Goal: Task Accomplishment & Management: Manage account settings

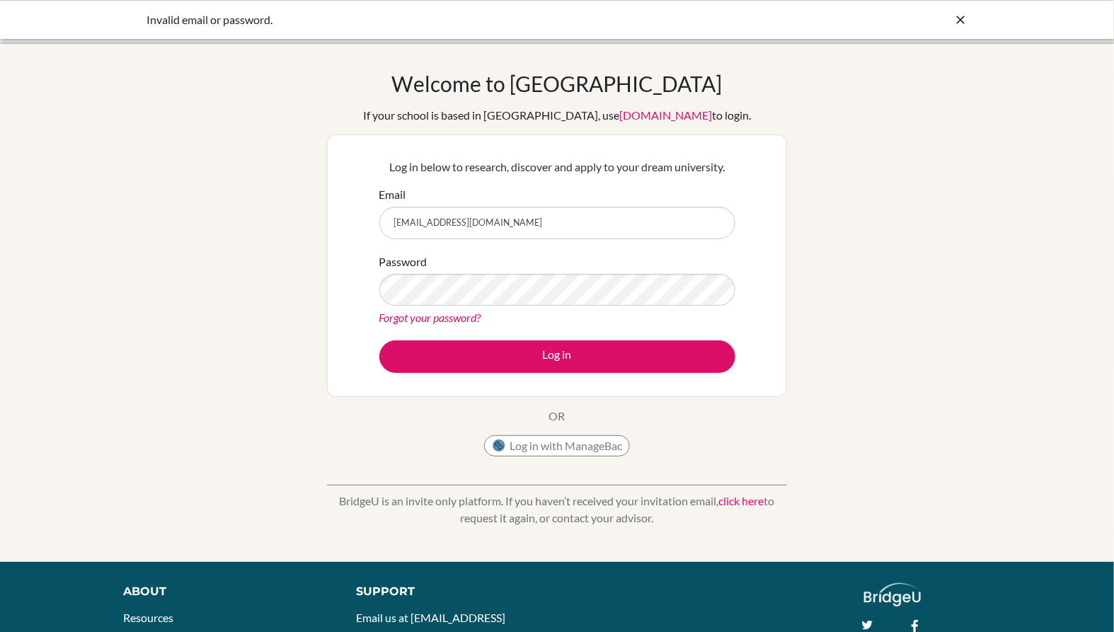
click at [487, 364] on button "Log in" at bounding box center [557, 357] width 356 height 33
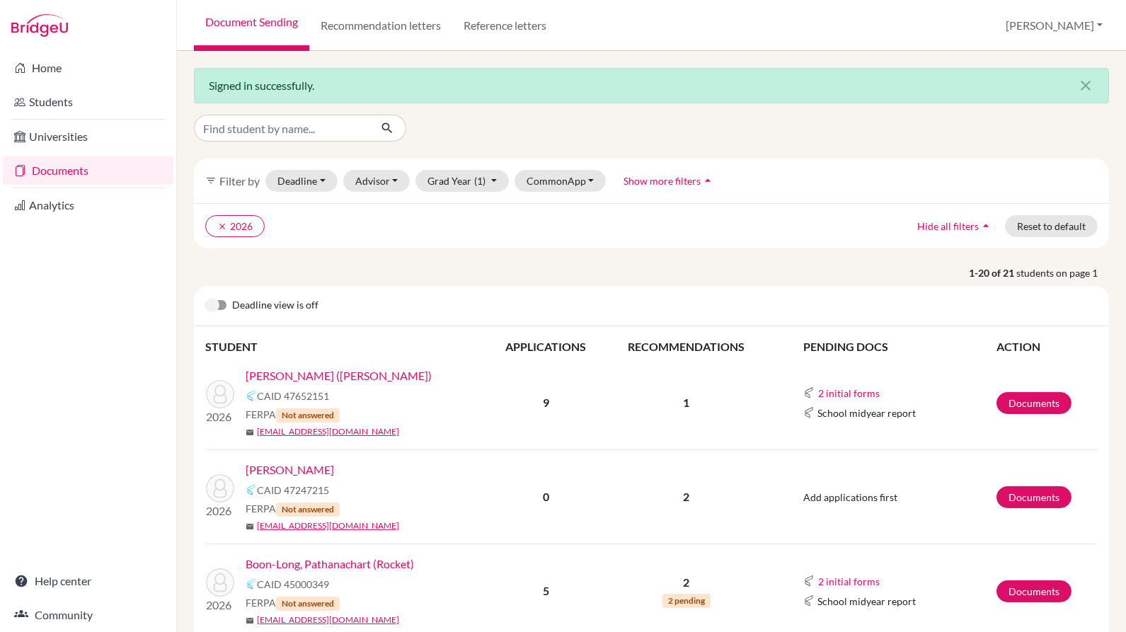
click at [383, 287] on div "Deadline view is off" at bounding box center [651, 306] width 915 height 40
click at [320, 168] on div "filter_list Filter by Deadline - Select a date range Or double click for a sing…" at bounding box center [651, 181] width 915 height 45
click at [571, 177] on button "CommonApp" at bounding box center [561, 181] width 92 height 22
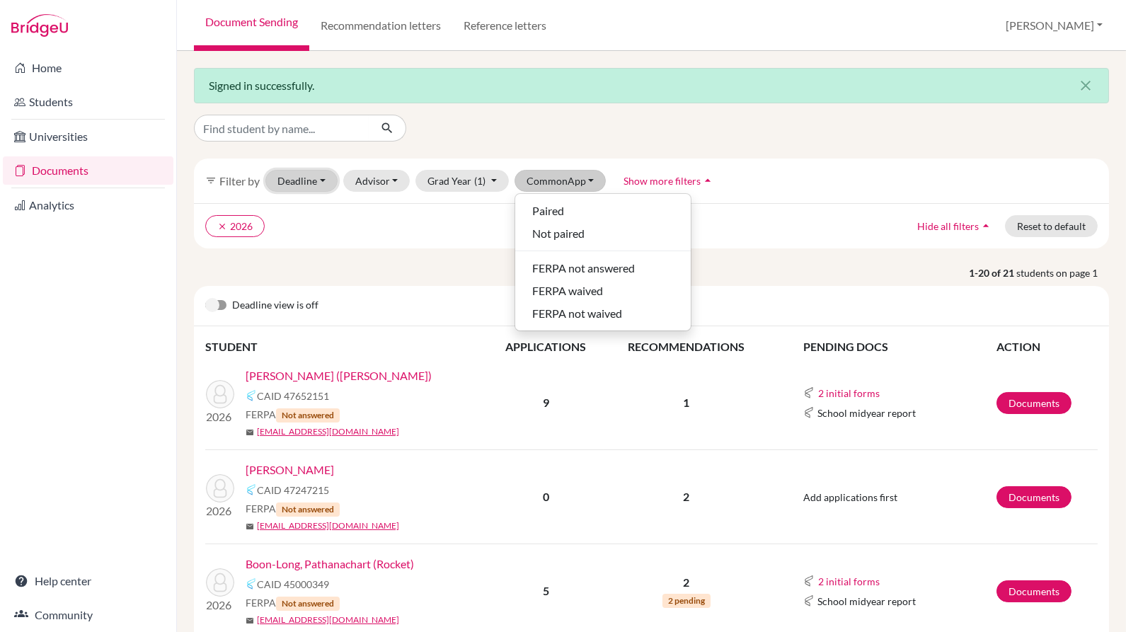
click at [309, 186] on button "Deadline - Select a date range Or double click for a single date selection [DAT…" at bounding box center [301, 181] width 72 height 22
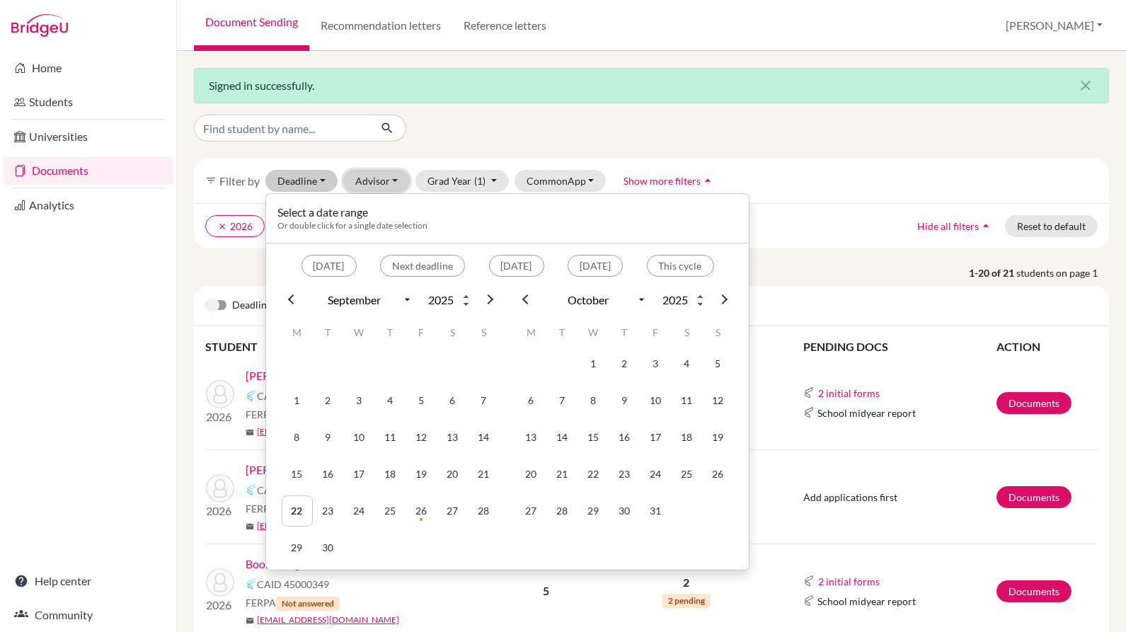
click at [371, 181] on button "Advisor" at bounding box center [376, 181] width 67 height 22
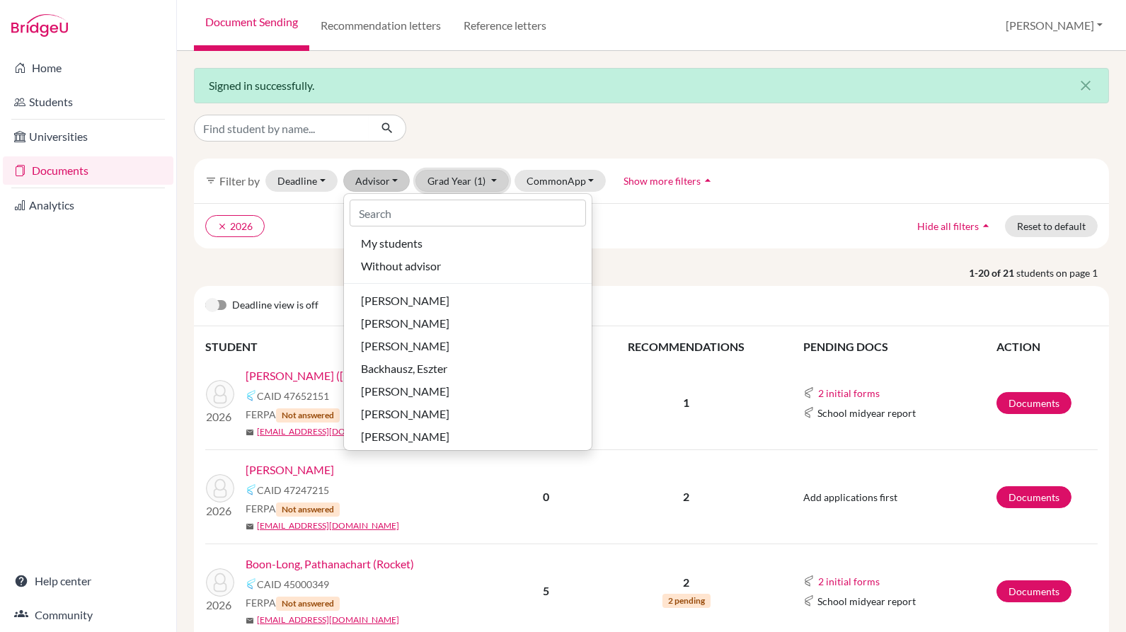
click at [457, 178] on button "Grad Year (1)" at bounding box center [462, 181] width 93 height 22
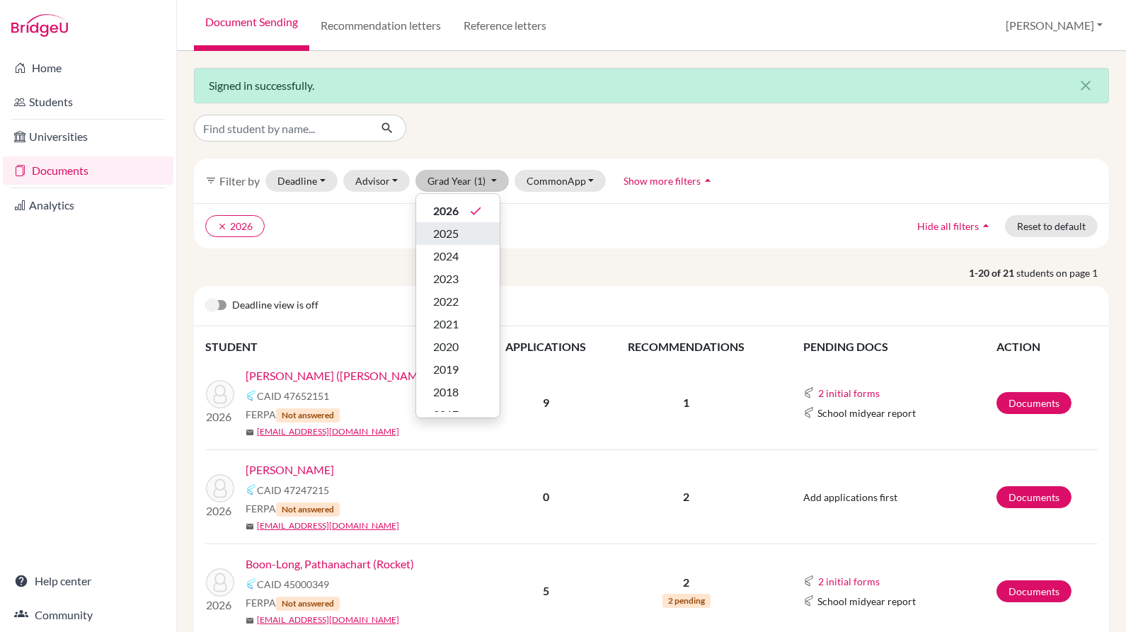
click at [452, 229] on span "2025" at bounding box center [445, 233] width 25 height 17
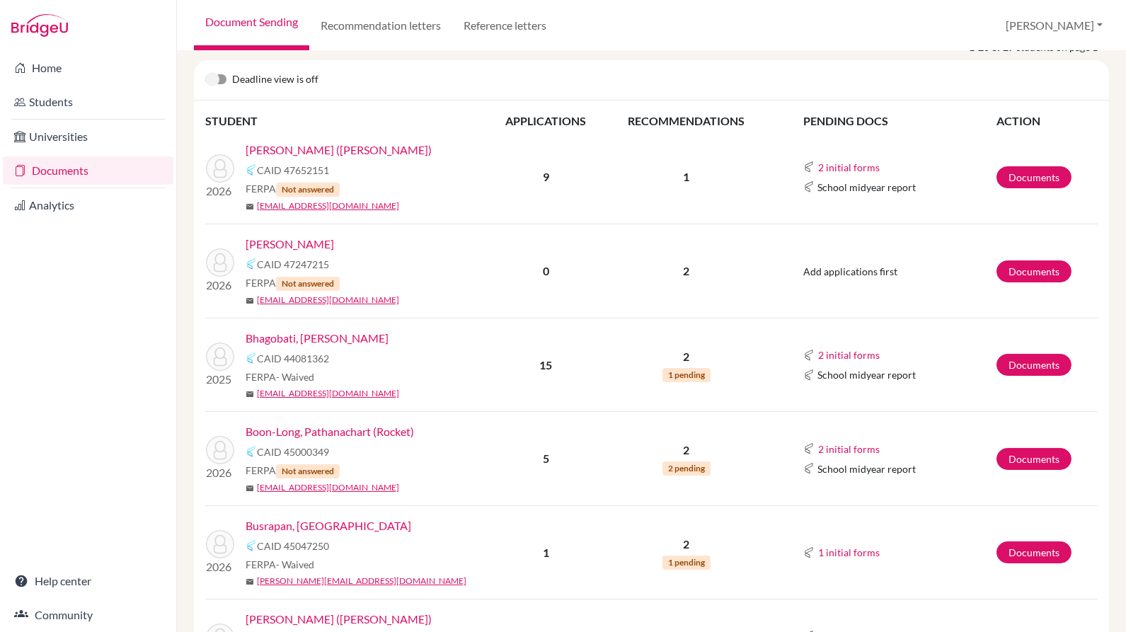
scroll to position [246, 0]
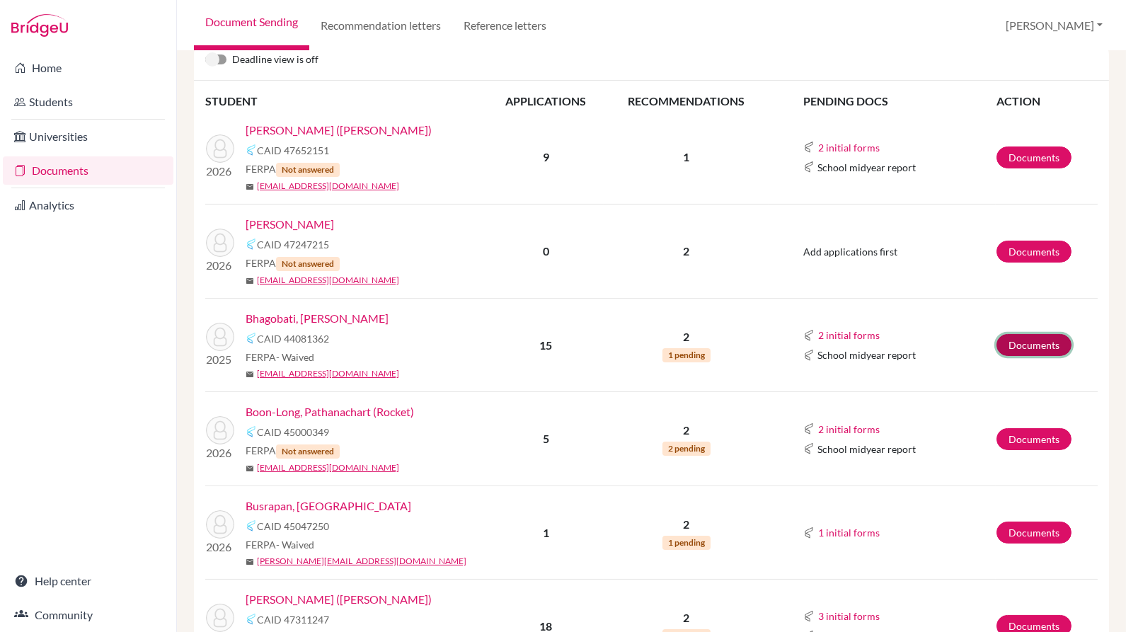
click at [1011, 343] on link "Documents" at bounding box center [1034, 345] width 75 height 22
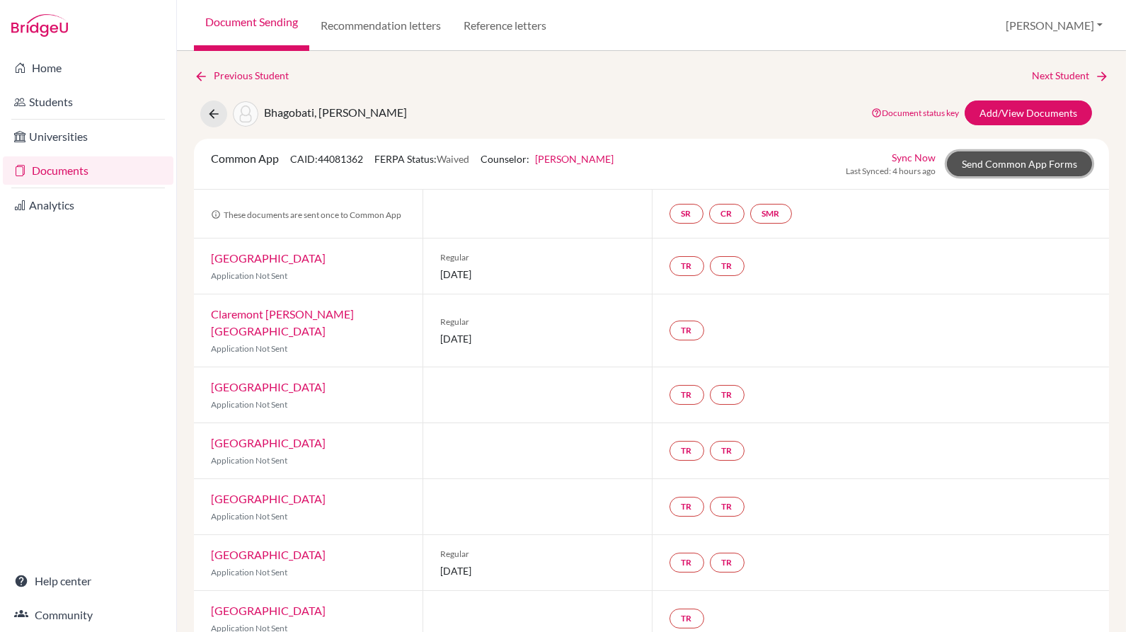
click at [982, 167] on link "Send Common App Forms" at bounding box center [1019, 163] width 145 height 25
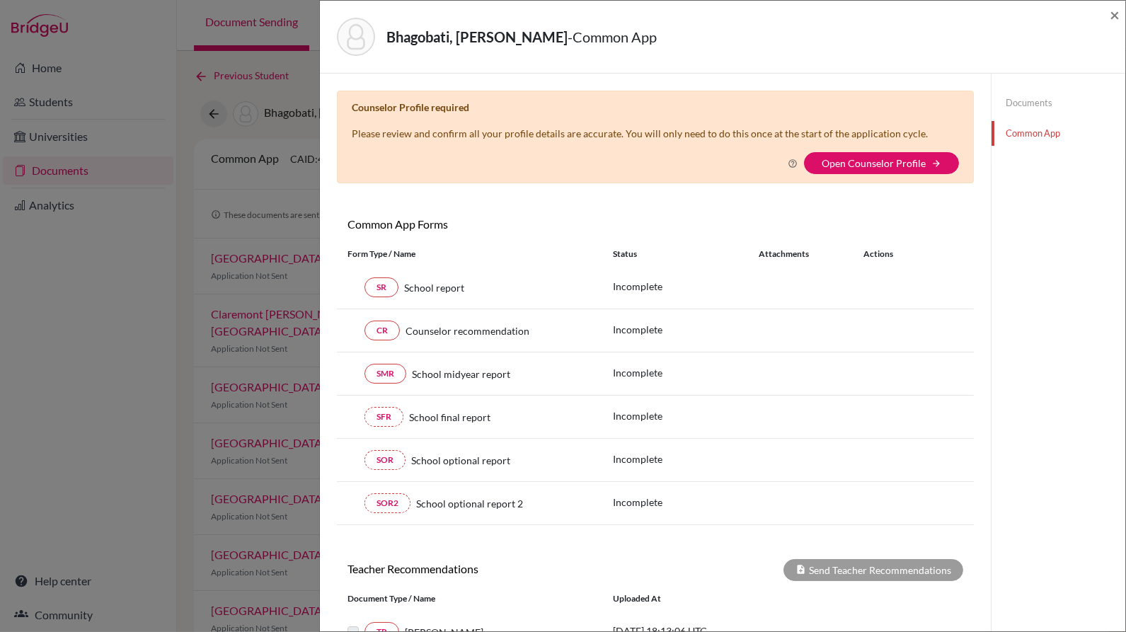
click at [760, 298] on div "SR School report Incomplete" at bounding box center [655, 287] width 637 height 43
click at [1113, 9] on span "×" at bounding box center [1115, 14] width 10 height 21
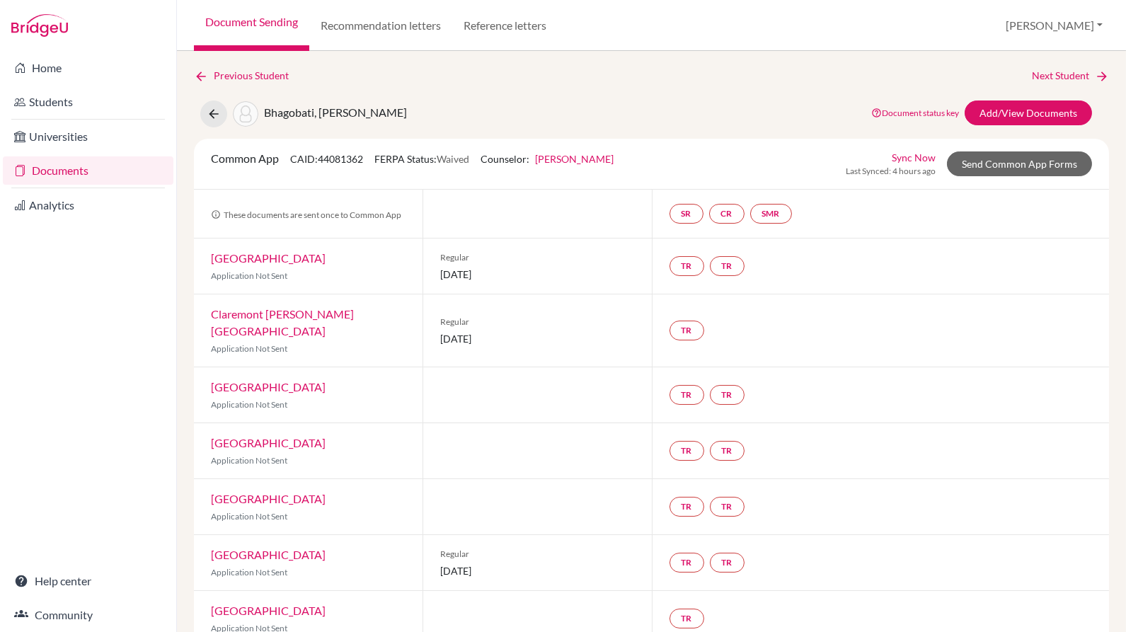
click at [224, 75] on link "Previous Student" at bounding box center [247, 76] width 106 height 16
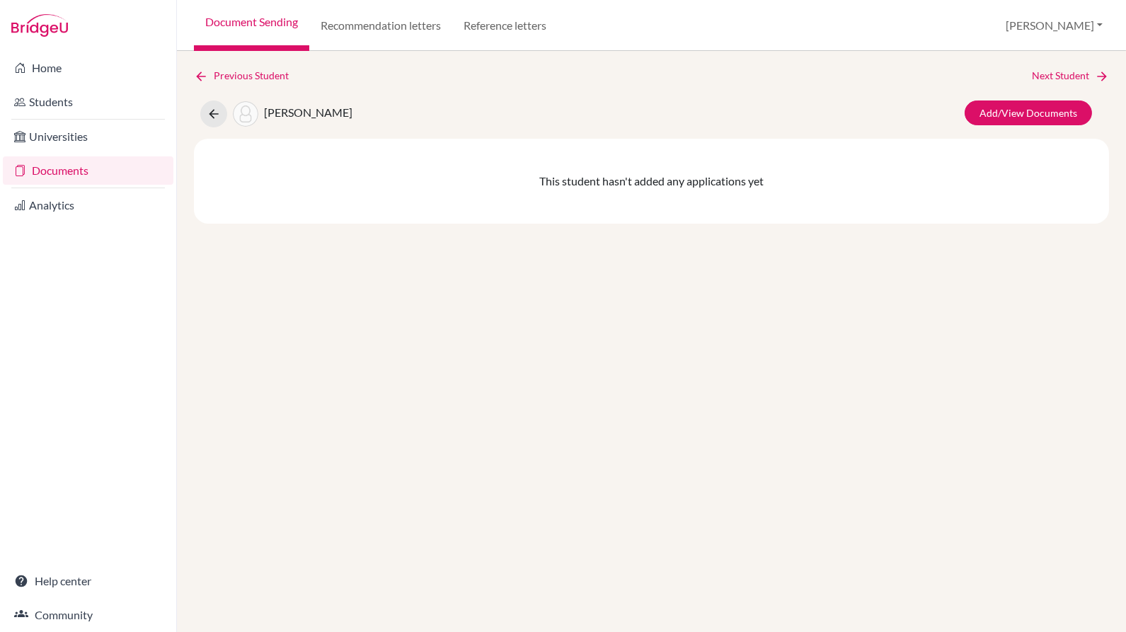
click at [229, 27] on link "Document Sending" at bounding box center [251, 25] width 115 height 51
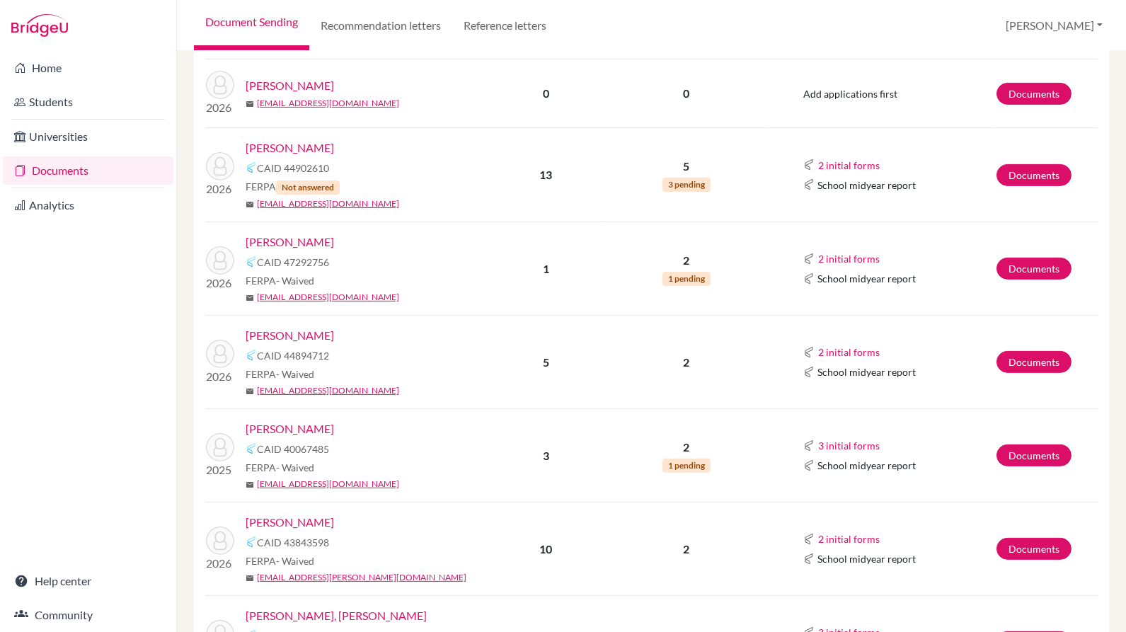
scroll to position [1014, 0]
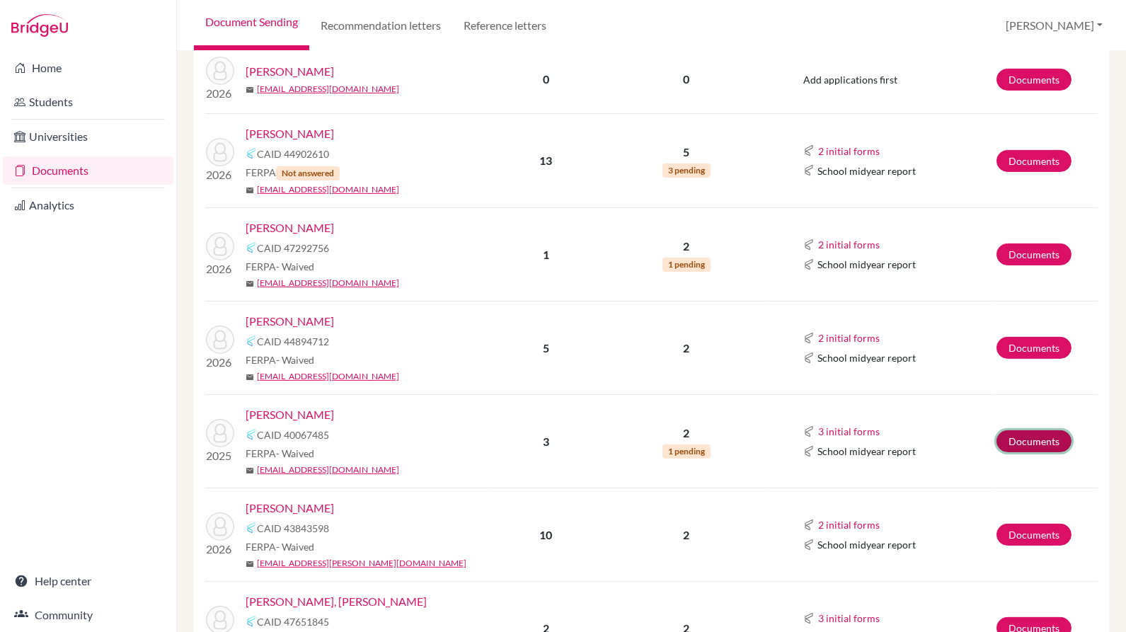
click at [1005, 439] on link "Documents" at bounding box center [1034, 441] width 75 height 22
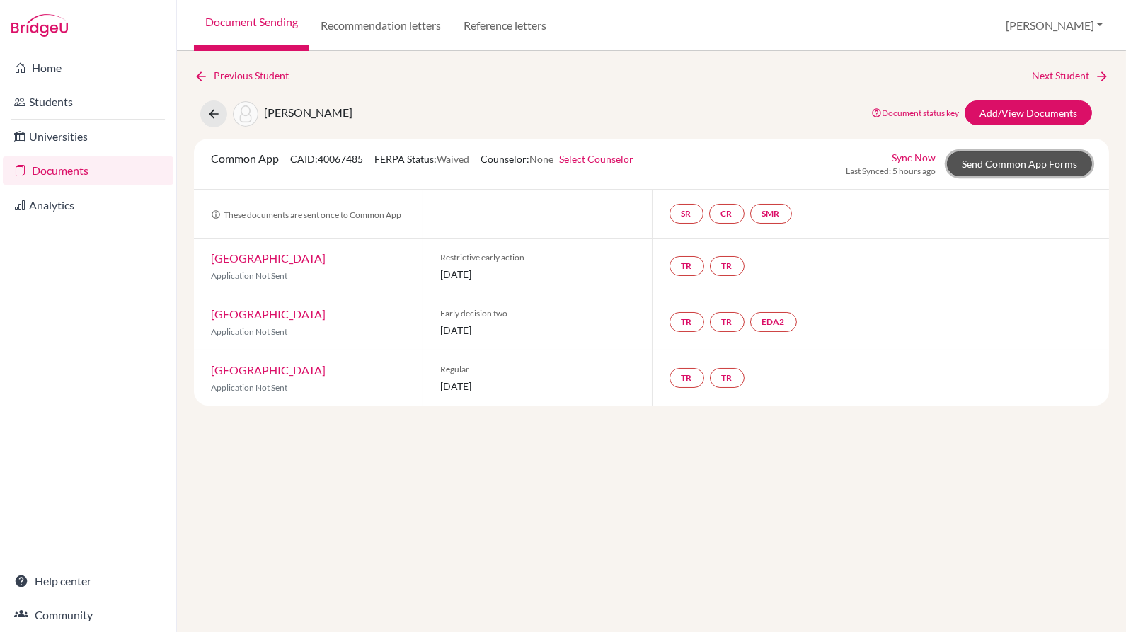
click at [1046, 156] on link "Send Common App Forms" at bounding box center [1019, 163] width 145 height 25
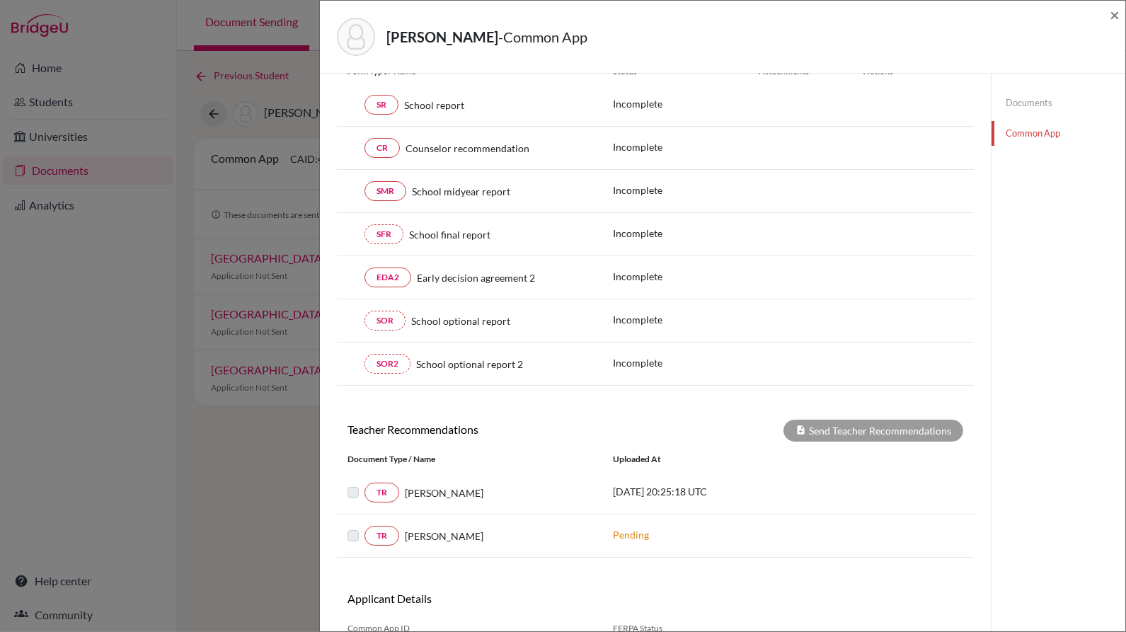
scroll to position [181, 0]
